Goal: Transaction & Acquisition: Purchase product/service

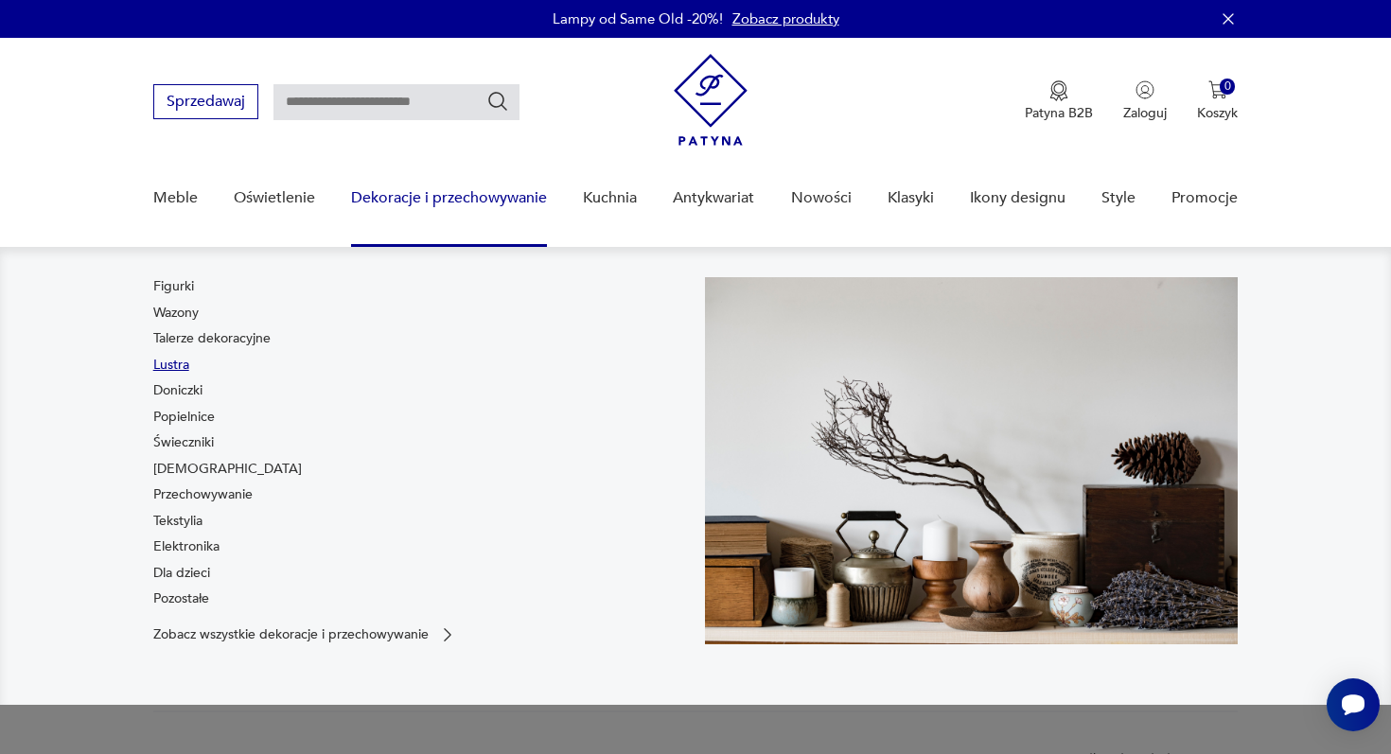
click at [166, 357] on link "Lustra" at bounding box center [171, 365] width 36 height 19
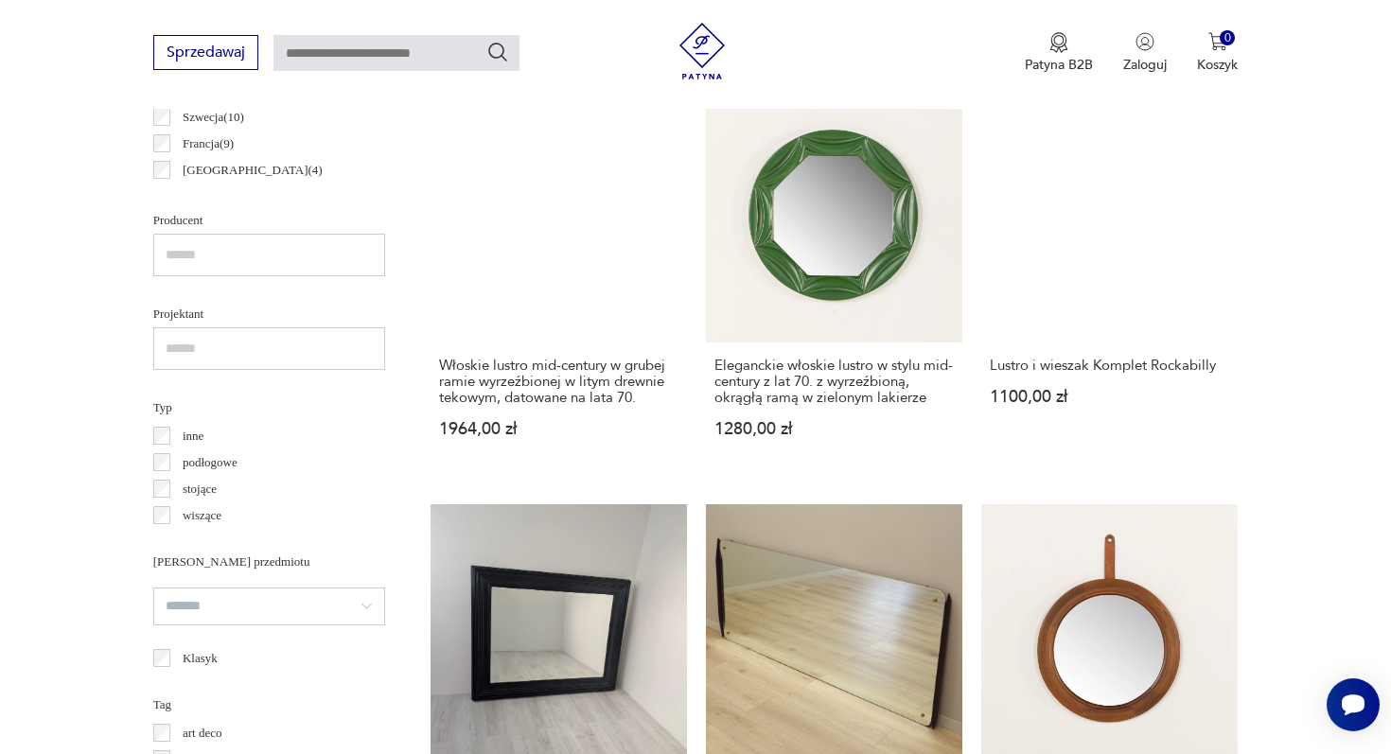
scroll to position [1167, 0]
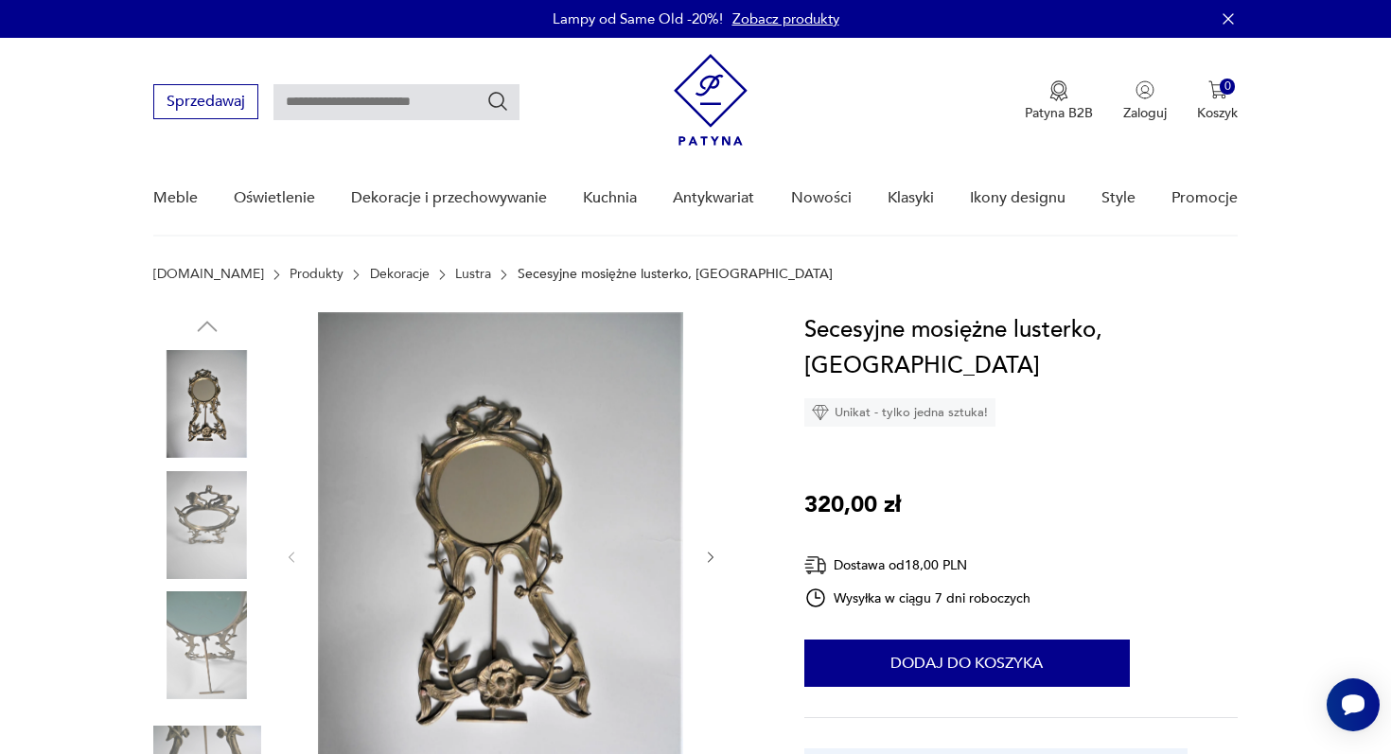
click at [196, 520] on img at bounding box center [207, 525] width 108 height 108
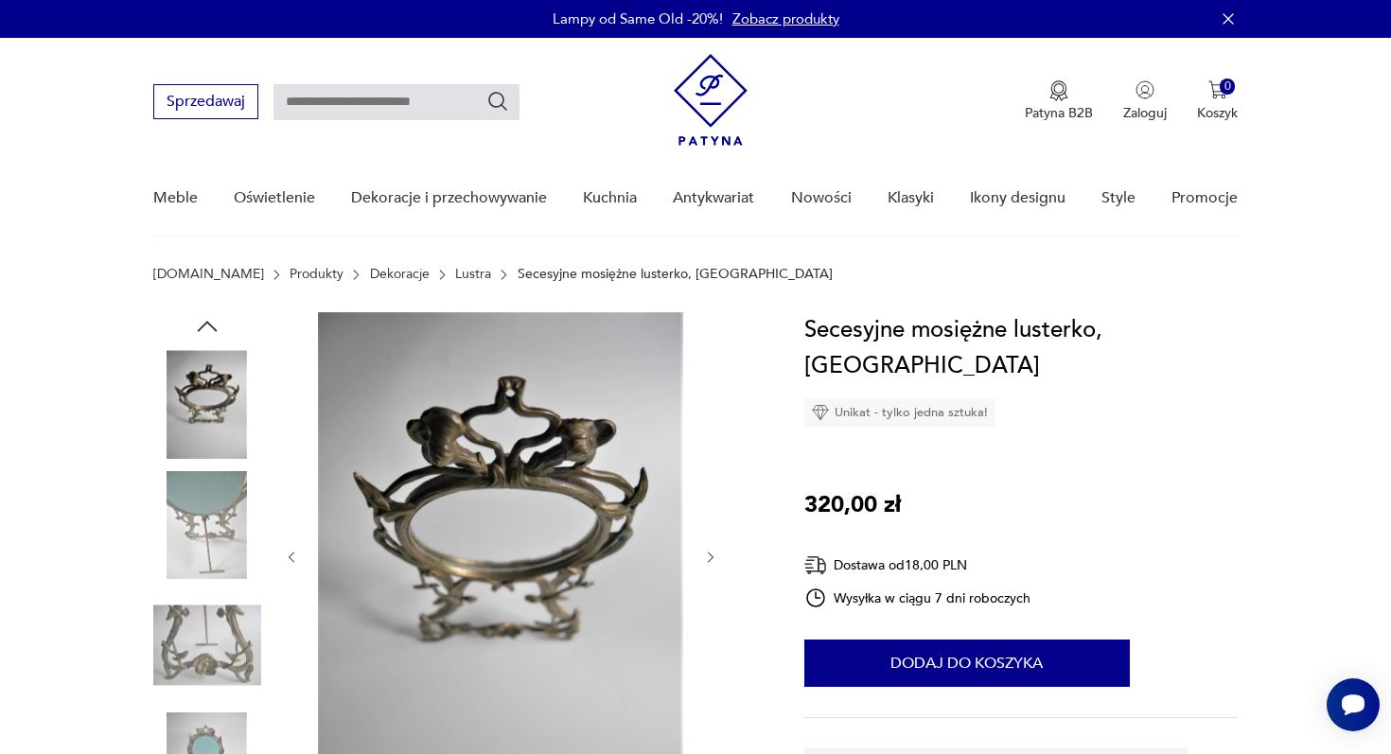
click at [213, 579] on div at bounding box center [207, 527] width 108 height 112
click at [218, 624] on img at bounding box center [207, 645] width 108 height 108
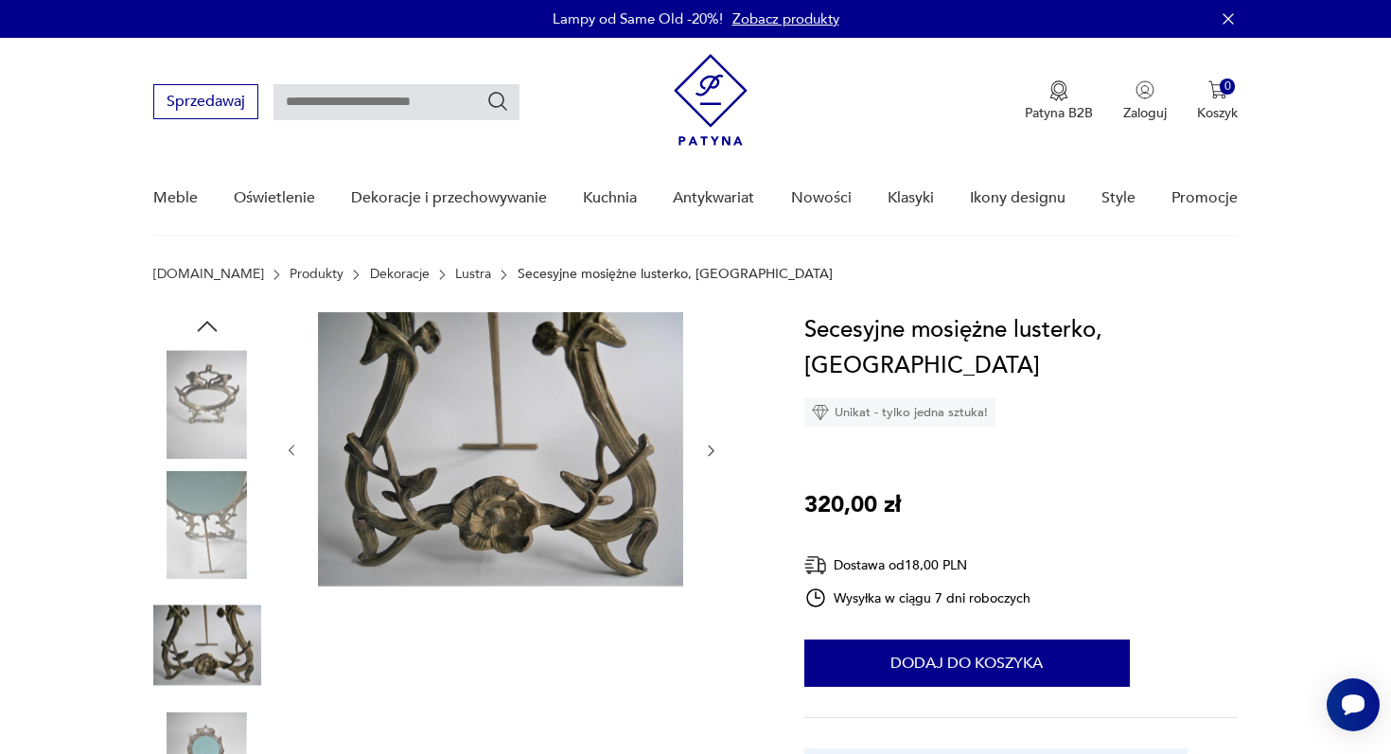
click at [214, 722] on img at bounding box center [207, 767] width 108 height 108
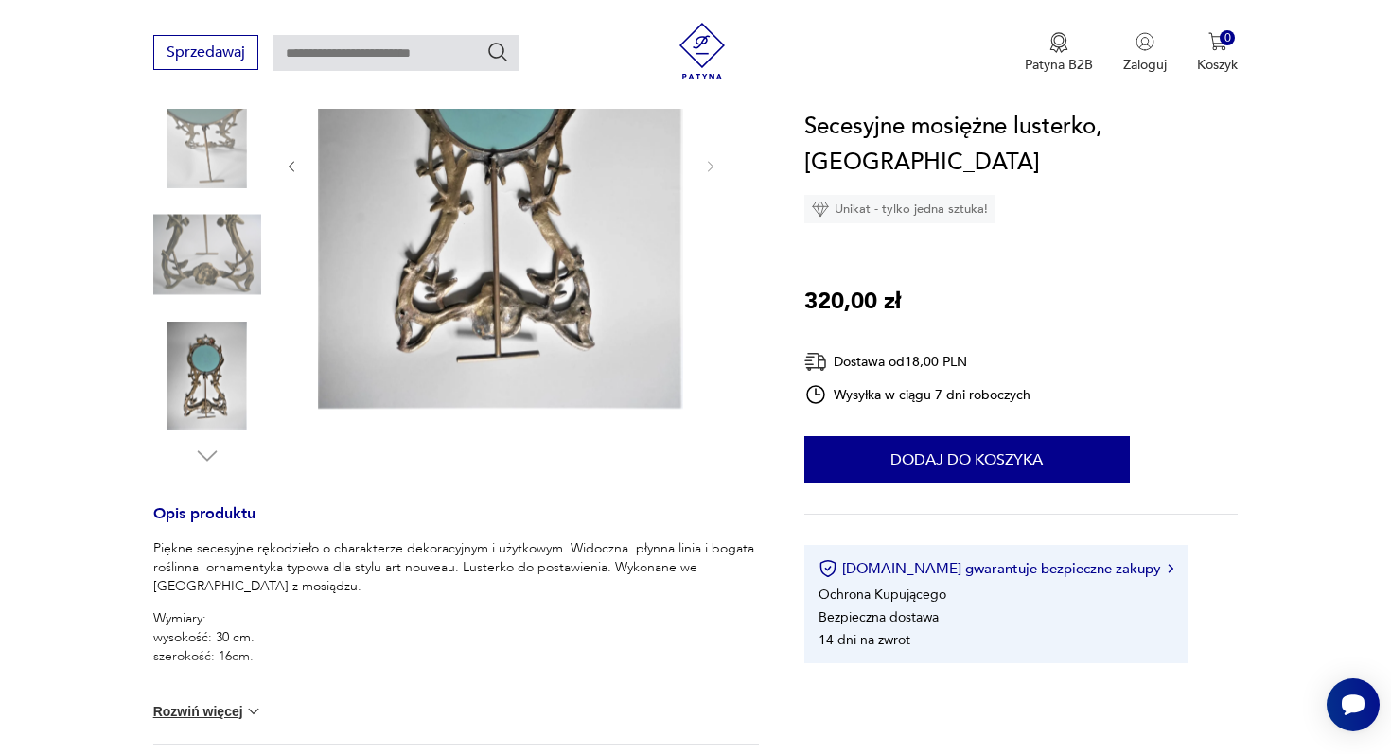
scroll to position [434, 0]
